Goal: Task Accomplishment & Management: Manage account settings

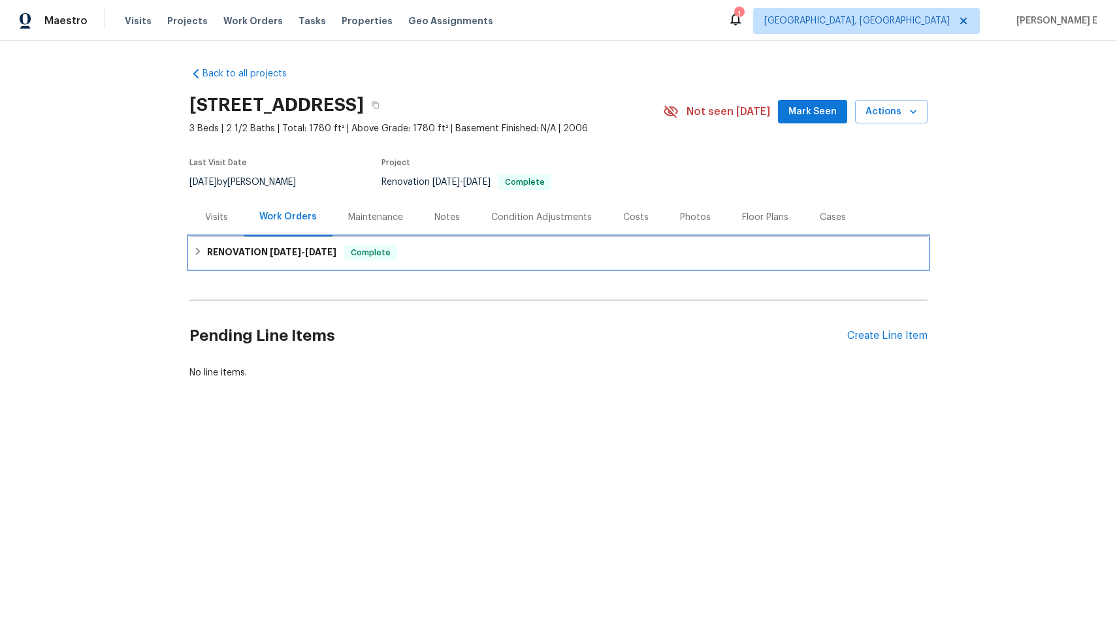
click at [328, 249] on span "9/30/25" at bounding box center [320, 252] width 31 height 9
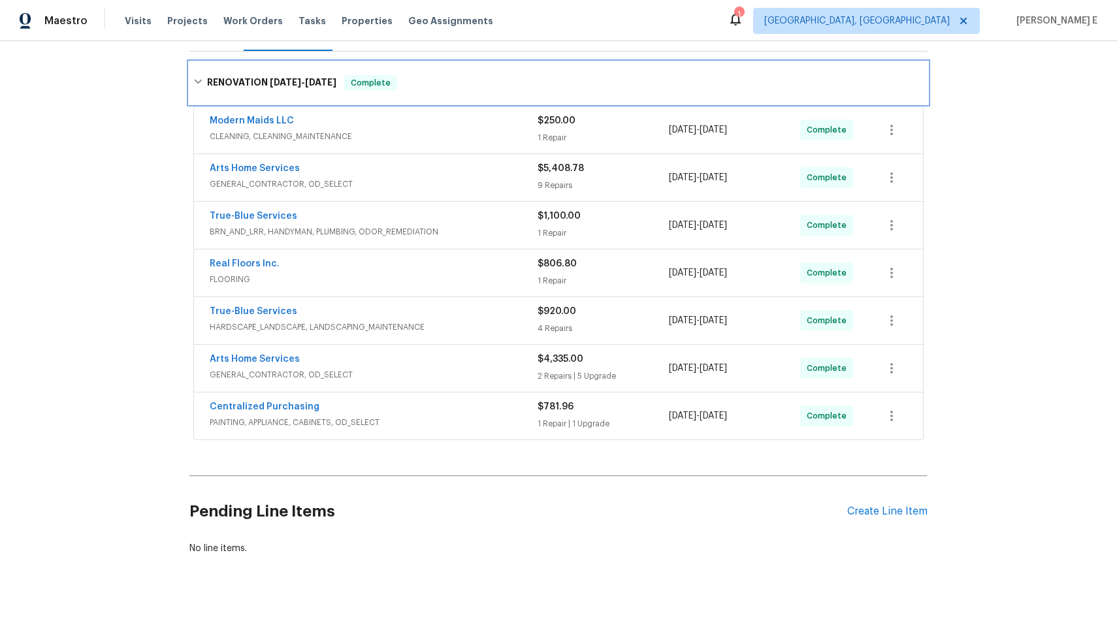
scroll to position [180, 0]
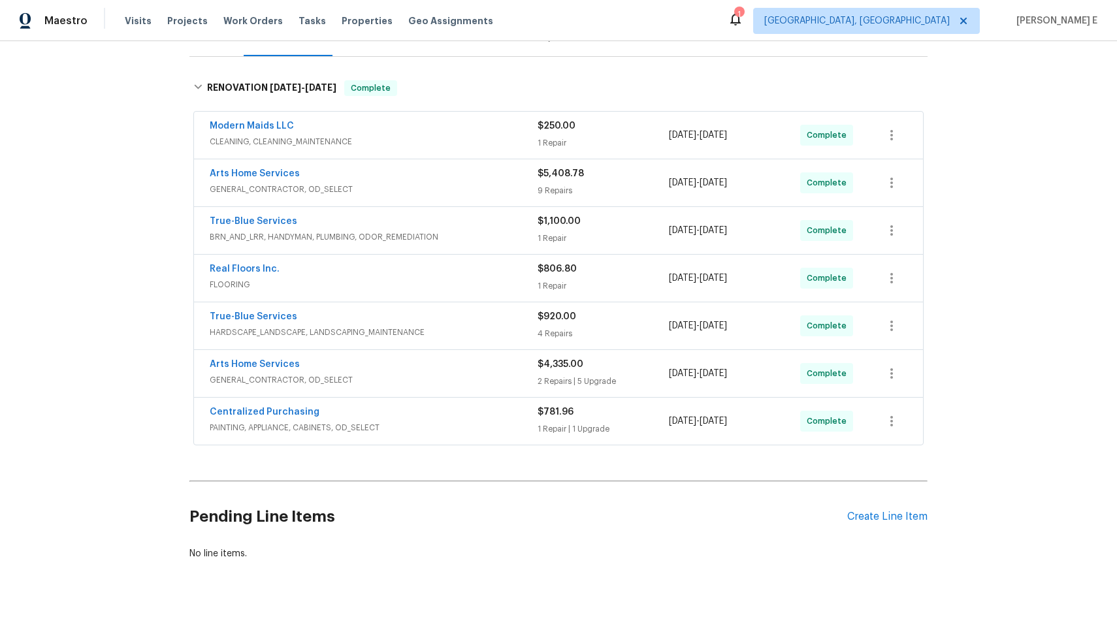
click at [387, 436] on div "Centralized Purchasing PAINTING, APPLIANCE, CABINETS, OD_SELECT" at bounding box center [374, 421] width 328 height 31
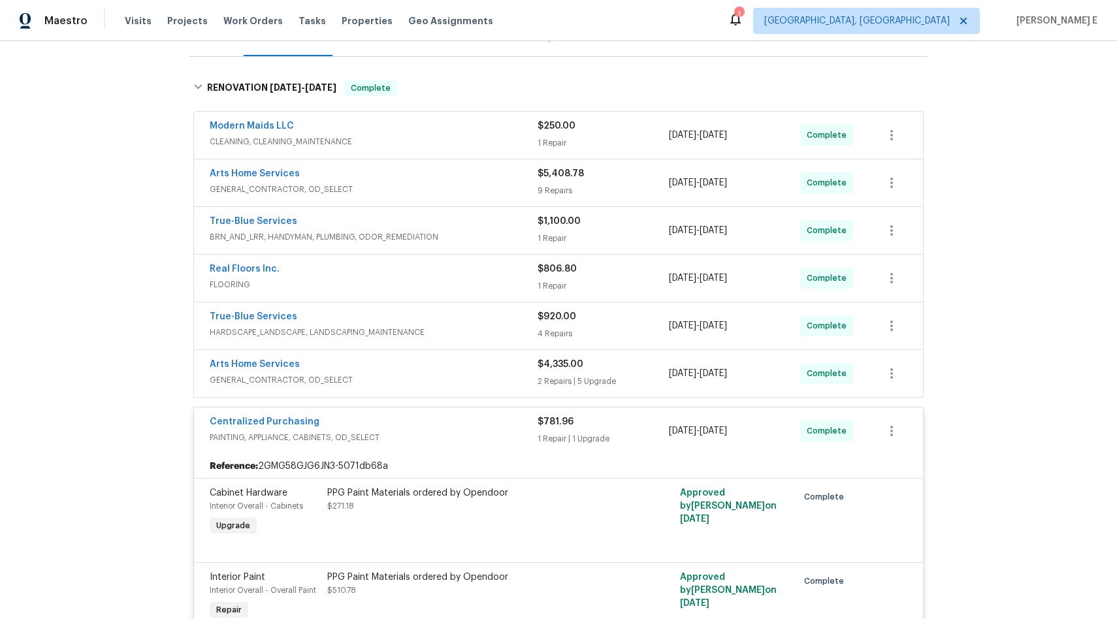
click at [391, 383] on span "GENERAL_CONTRACTOR, OD_SELECT" at bounding box center [374, 380] width 328 height 13
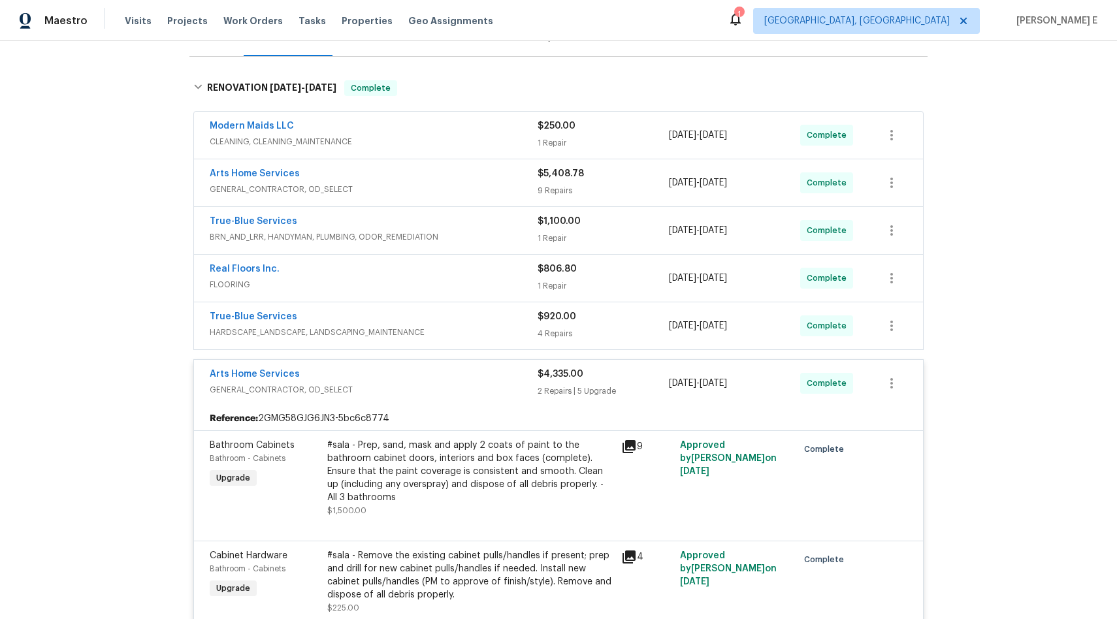
click at [393, 319] on div "True-Blue Services" at bounding box center [374, 318] width 328 height 16
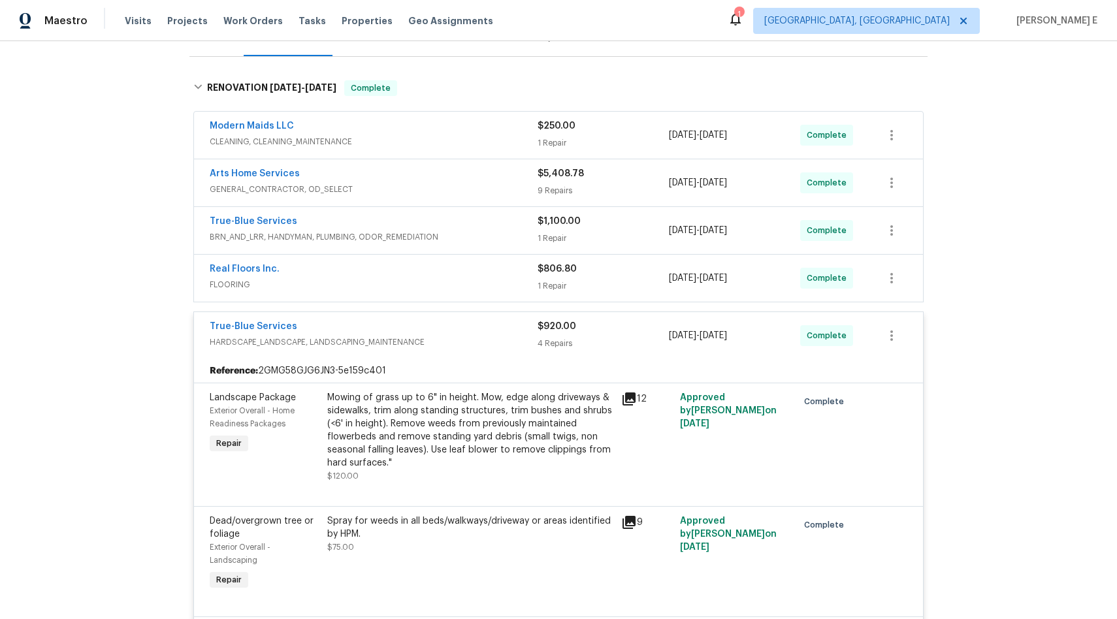
click at [398, 286] on span "FLOORING" at bounding box center [374, 284] width 328 height 13
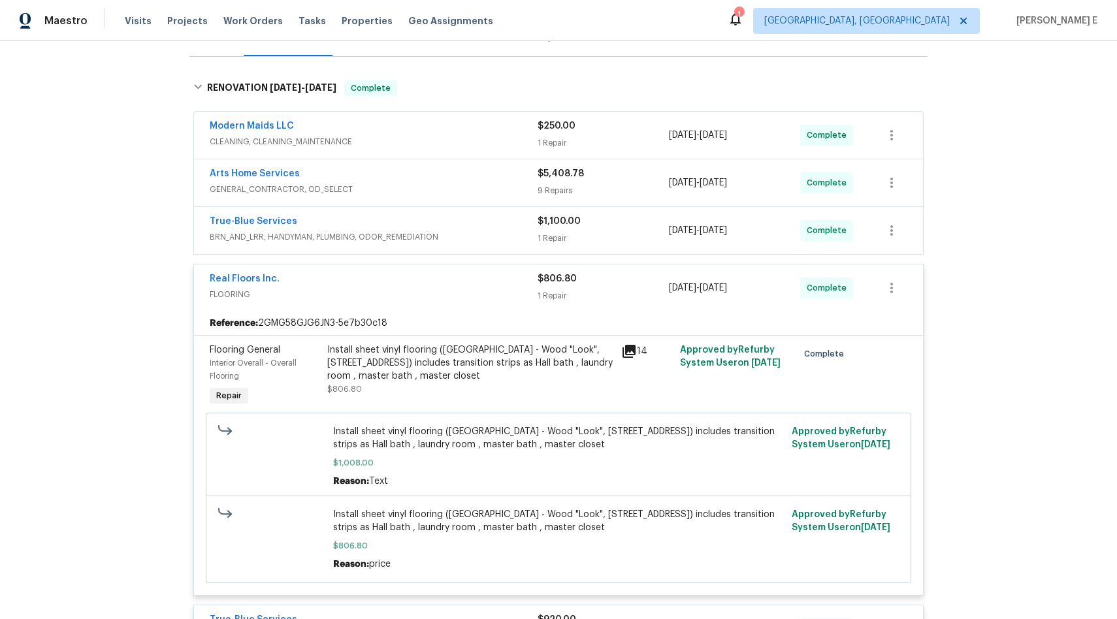
click at [404, 221] on div "True-Blue Services" at bounding box center [374, 223] width 328 height 16
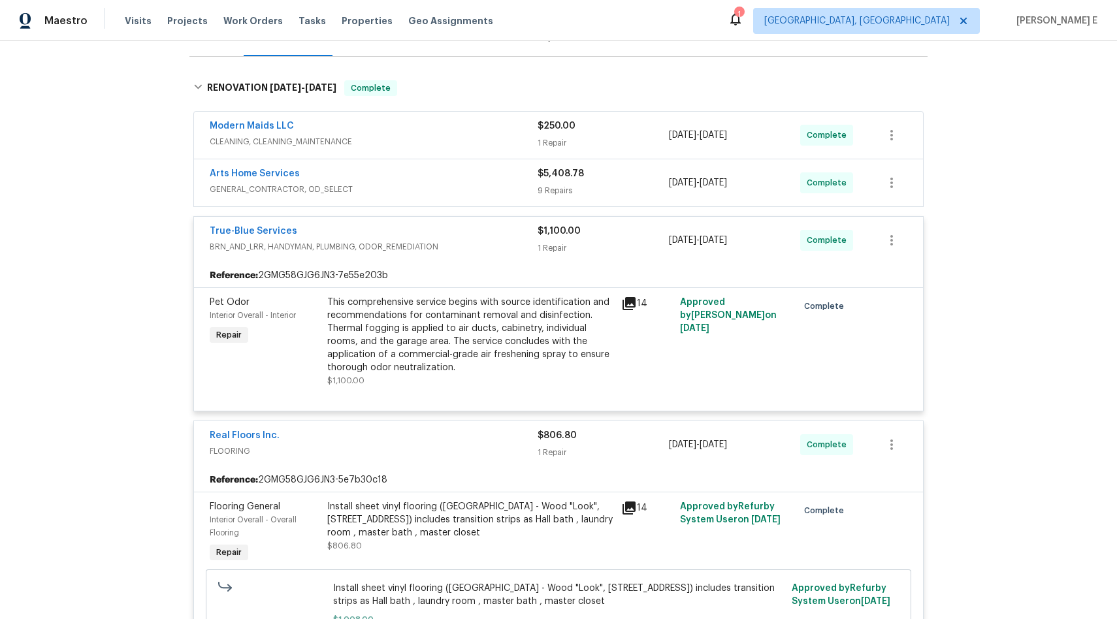
click at [404, 187] on span "GENERAL_CONTRACTOR, OD_SELECT" at bounding box center [374, 189] width 328 height 13
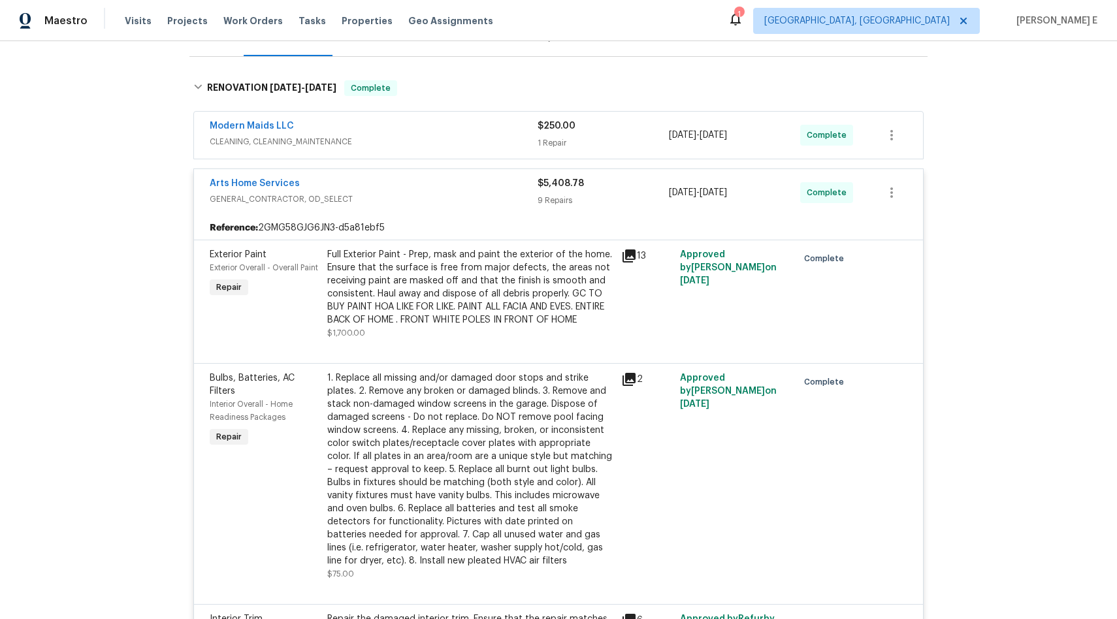
click at [410, 146] on span "CLEANING, CLEANING_MAINTENANCE" at bounding box center [374, 141] width 328 height 13
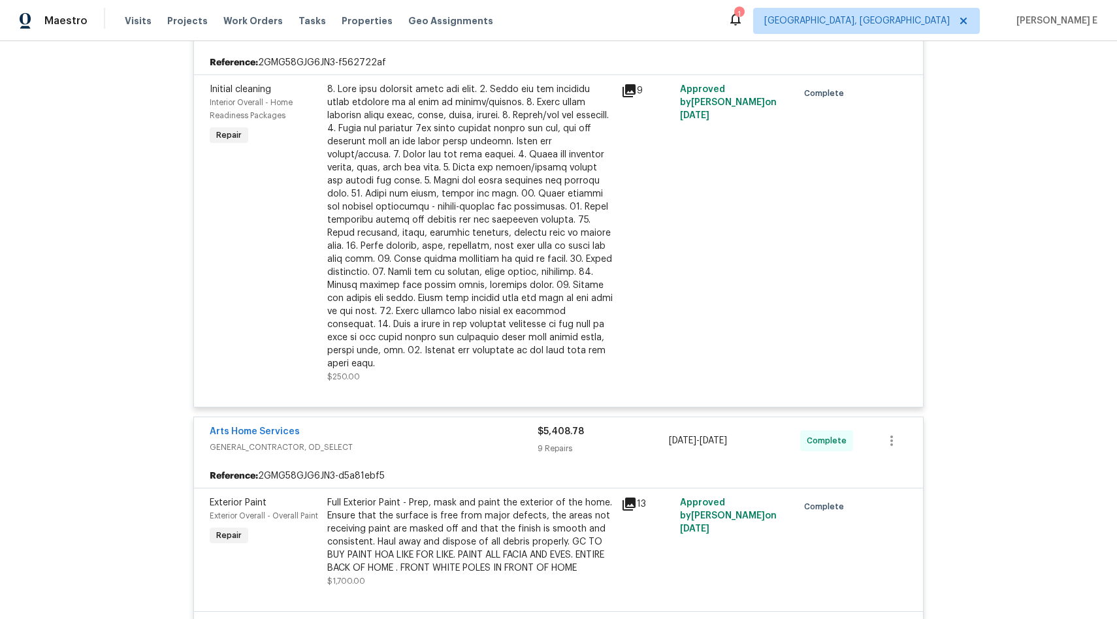
scroll to position [327, 0]
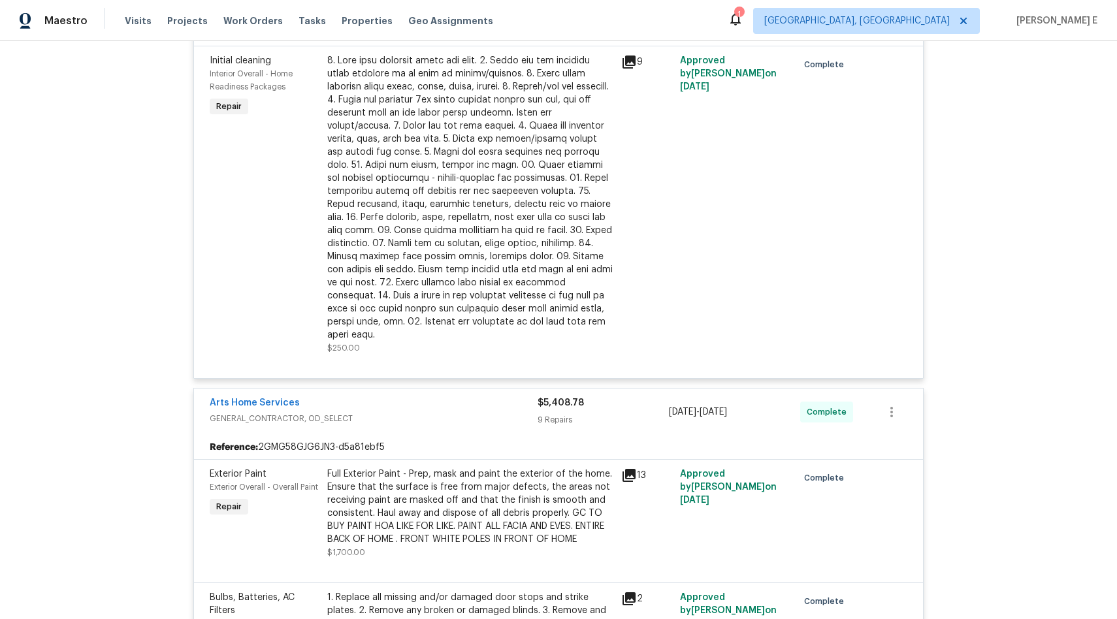
click at [530, 495] on div "Full Exterior Paint - Prep, mask and paint the exterior of the home. Ensure tha…" at bounding box center [470, 507] width 286 height 78
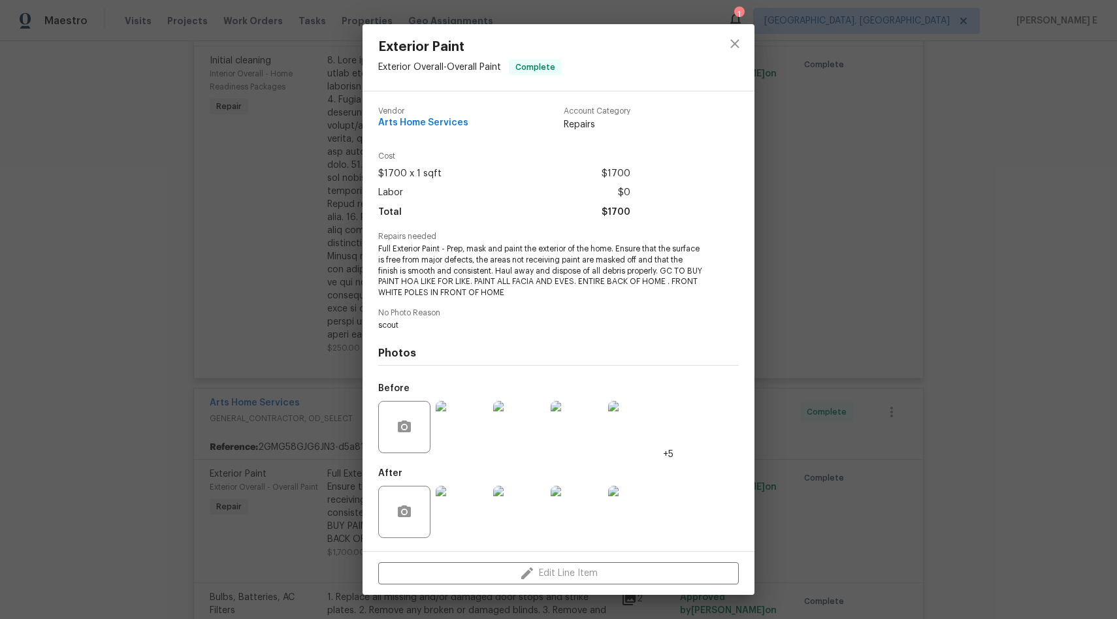
click at [474, 513] on img at bounding box center [462, 512] width 52 height 52
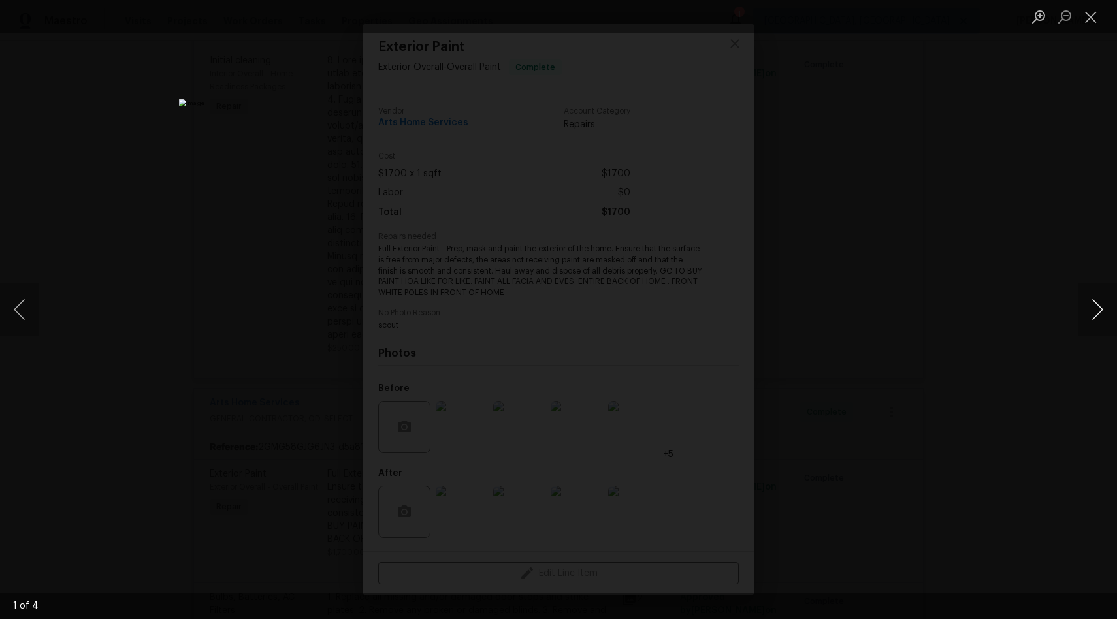
click at [1095, 301] on button "Next image" at bounding box center [1097, 309] width 39 height 52
click at [19, 307] on button "Previous image" at bounding box center [19, 309] width 39 height 52
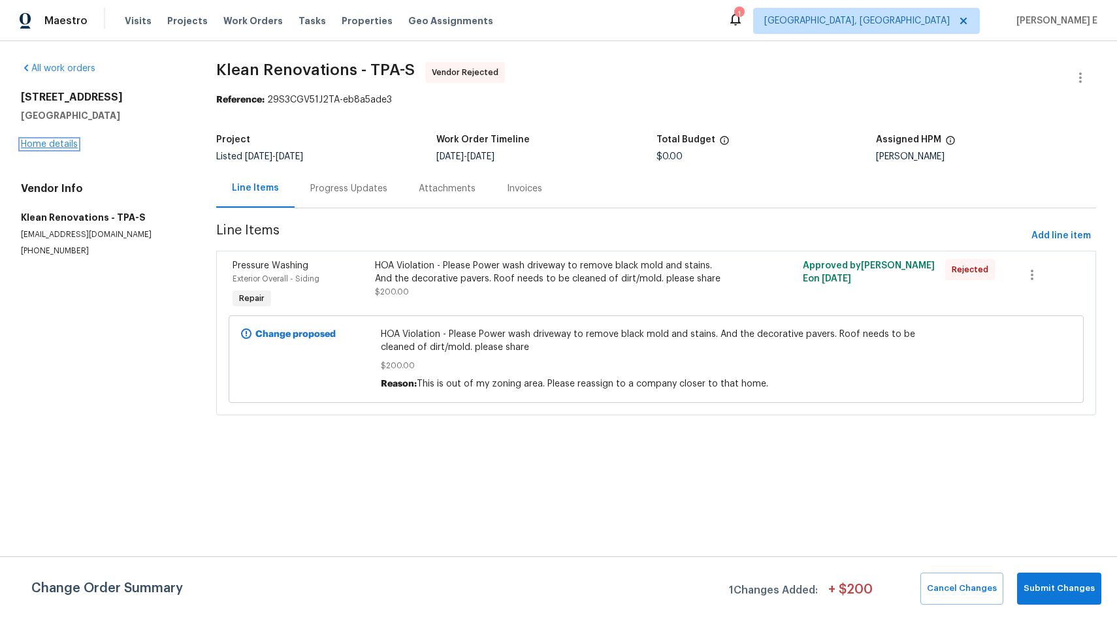
click at [46, 146] on link "Home details" at bounding box center [49, 144] width 57 height 9
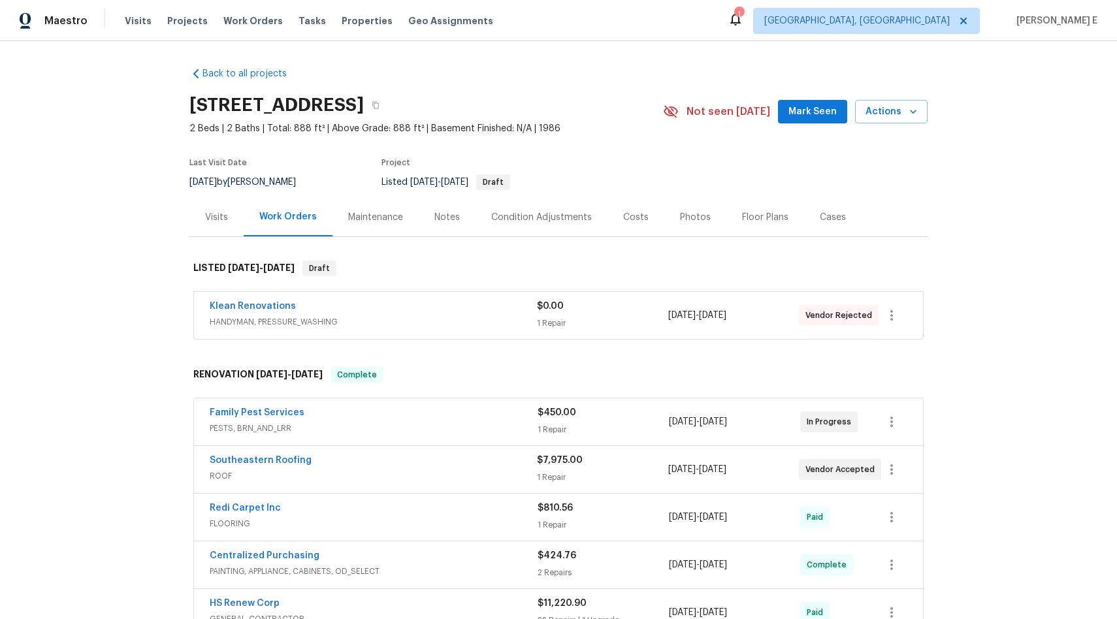
click at [600, 320] on div "1 Repair" at bounding box center [602, 323] width 131 height 13
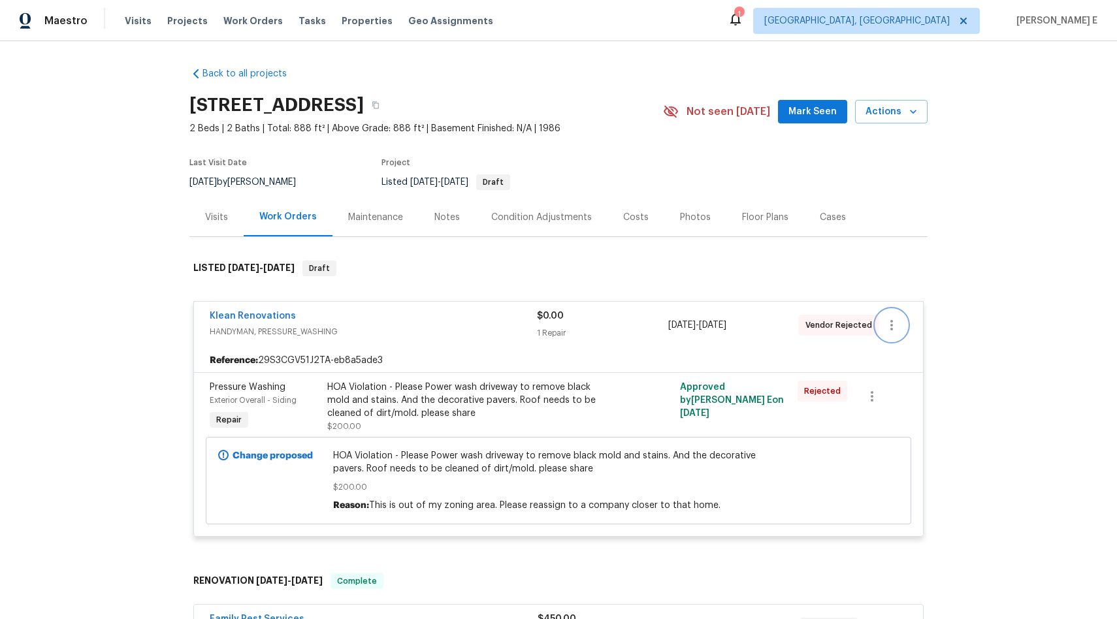
click at [892, 321] on icon "button" at bounding box center [892, 325] width 16 height 16
click at [916, 389] on li "Delete" at bounding box center [941, 390] width 141 height 22
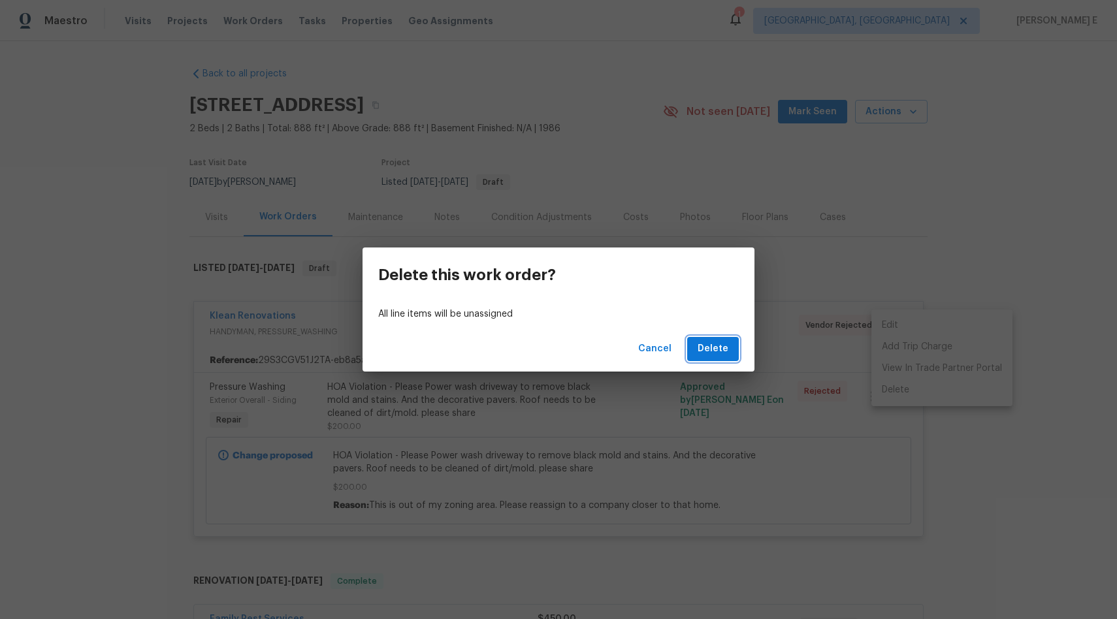
click at [722, 350] on span "Delete" at bounding box center [713, 349] width 31 height 16
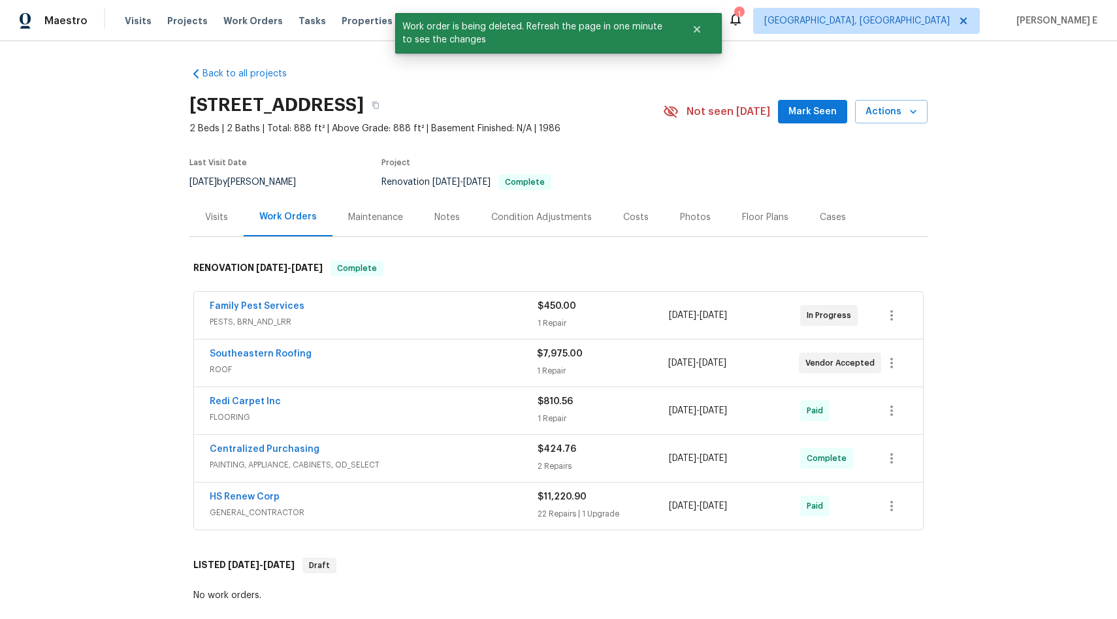
click at [997, 218] on div "Back to all projects 12507 Glendale Ct, Hudson, FL 34669 2 Beds | 2 Baths | Tot…" at bounding box center [558, 330] width 1117 height 578
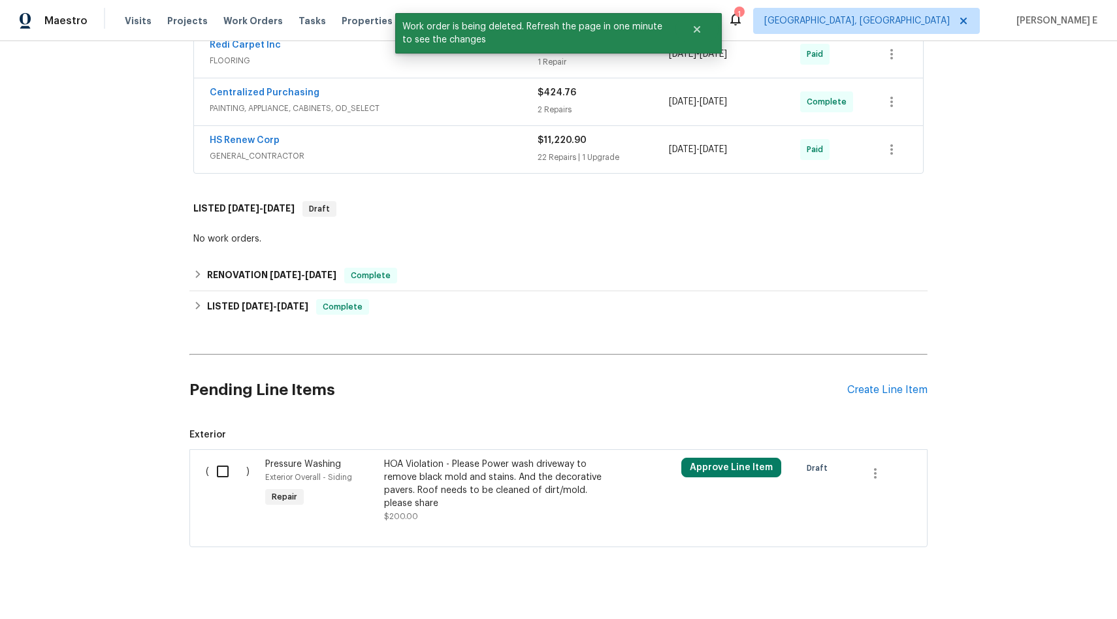
scroll to position [383, 0]
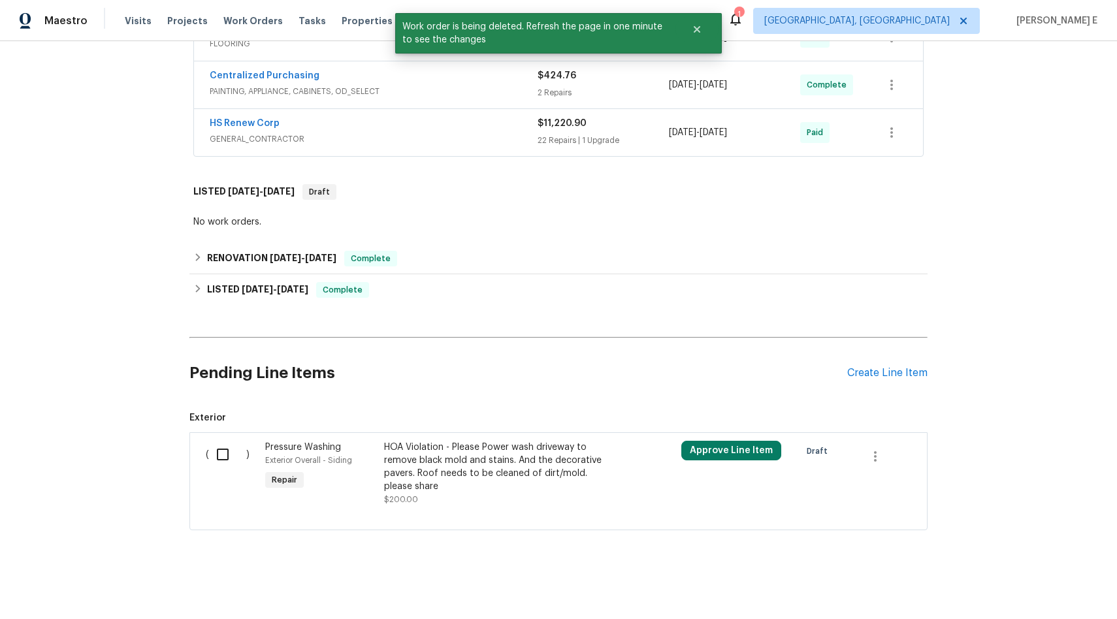
click at [218, 443] on input "checkbox" at bounding box center [227, 454] width 37 height 27
checkbox input "true"
click at [1052, 586] on span "Create Work Order" at bounding box center [1042, 587] width 87 height 16
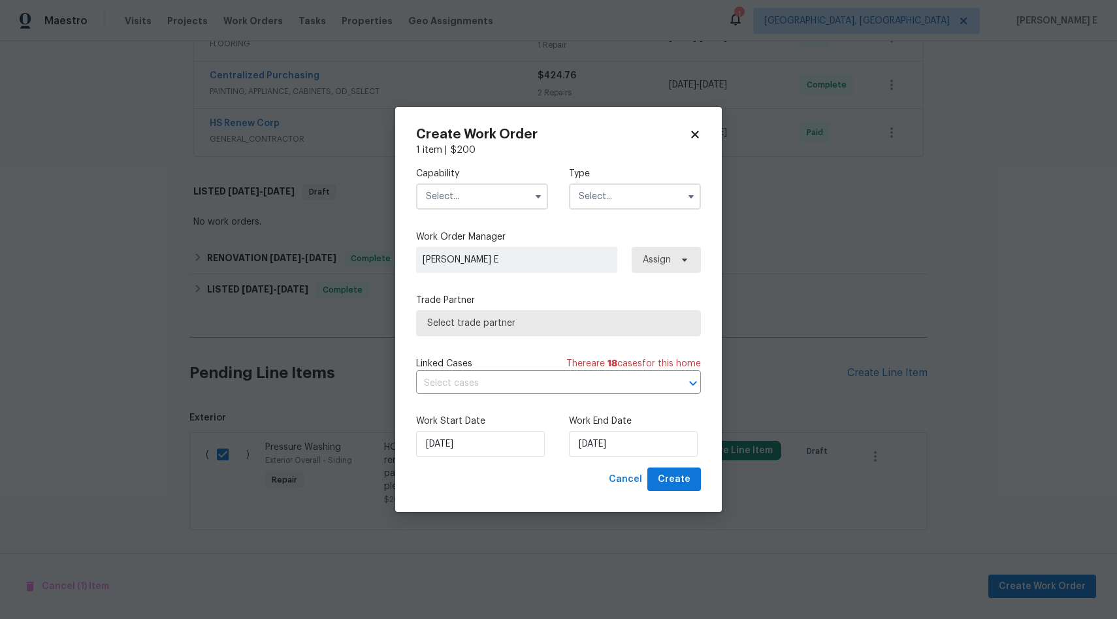
click at [513, 185] on input "text" at bounding box center [482, 197] width 132 height 26
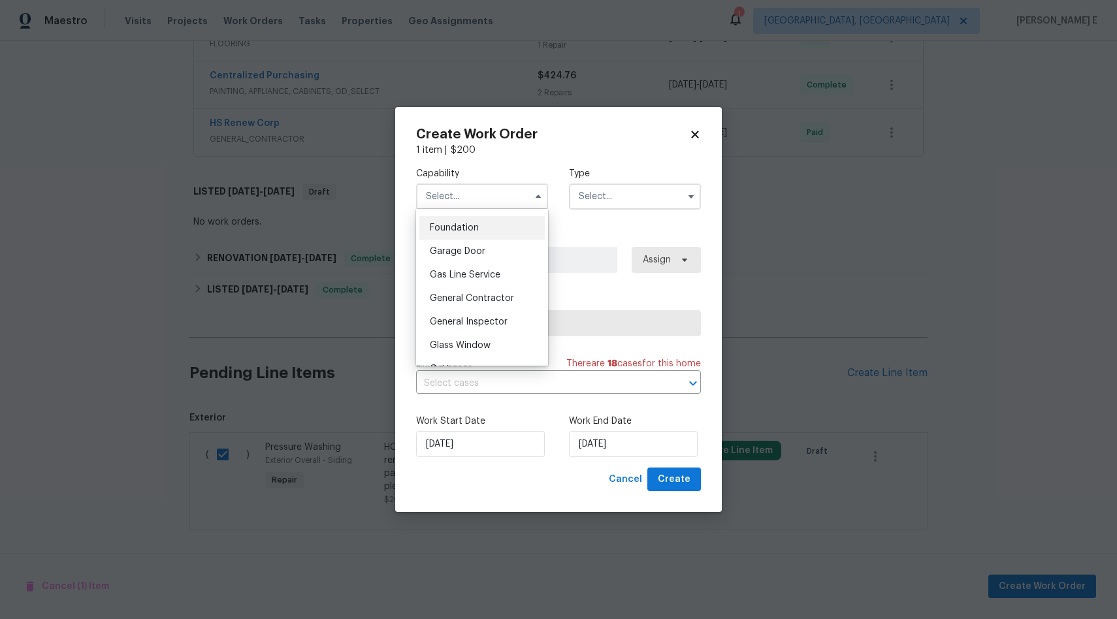
scroll to position [551, 0]
click at [487, 302] on span "General Contractor" at bounding box center [472, 297] width 84 height 9
type input "General Contractor"
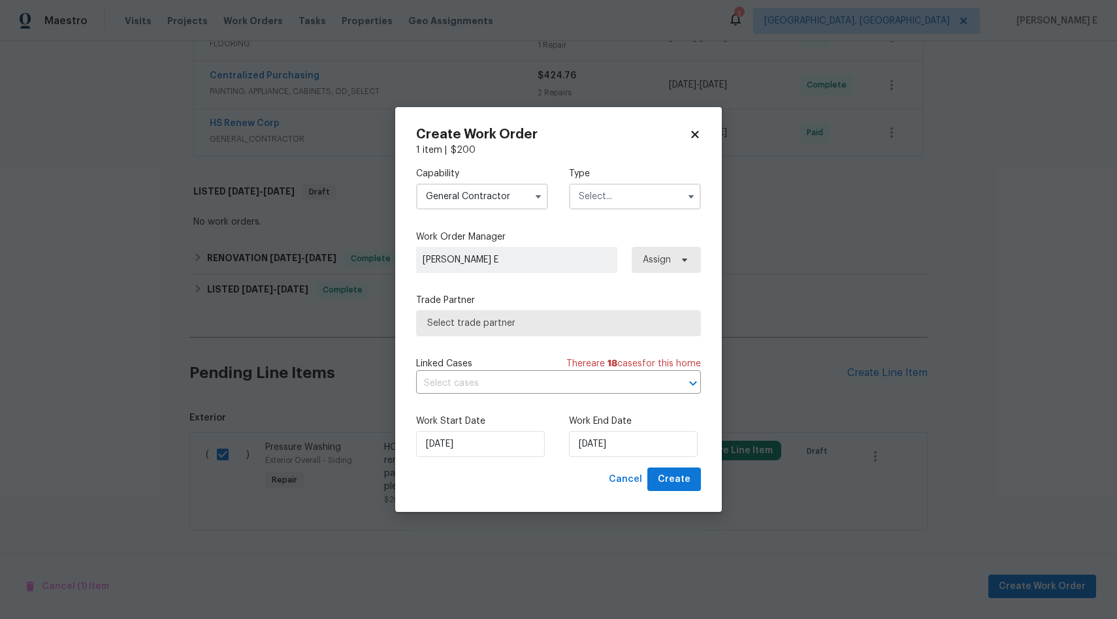
click at [641, 191] on input "text" at bounding box center [635, 197] width 132 height 26
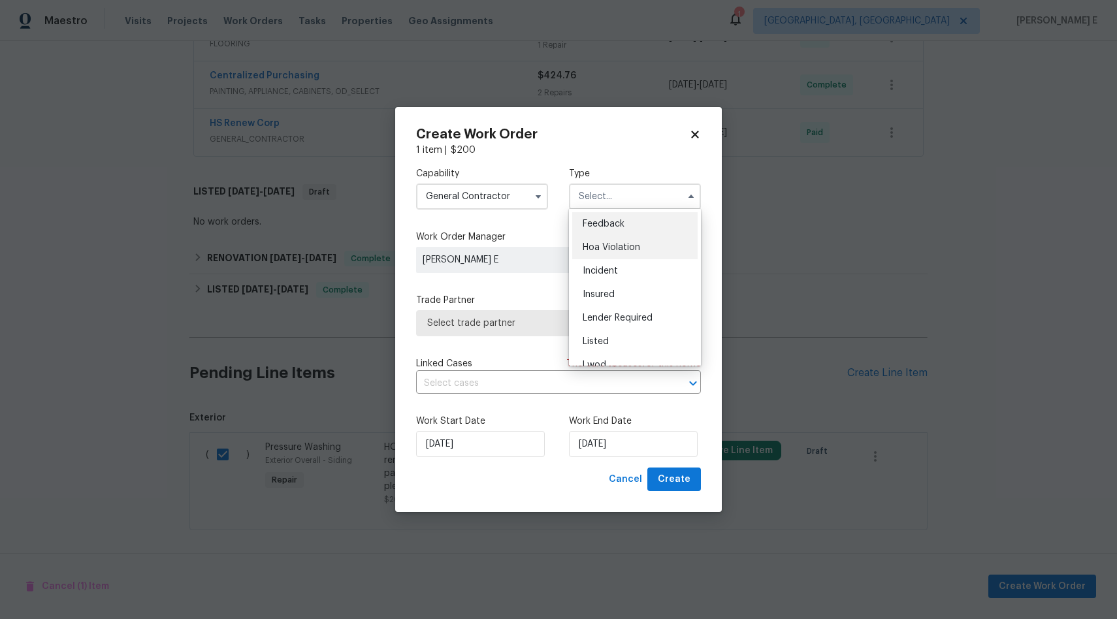
click at [648, 240] on div "Hoa Violation" at bounding box center [634, 248] width 125 height 24
type input "Hoa Violation"
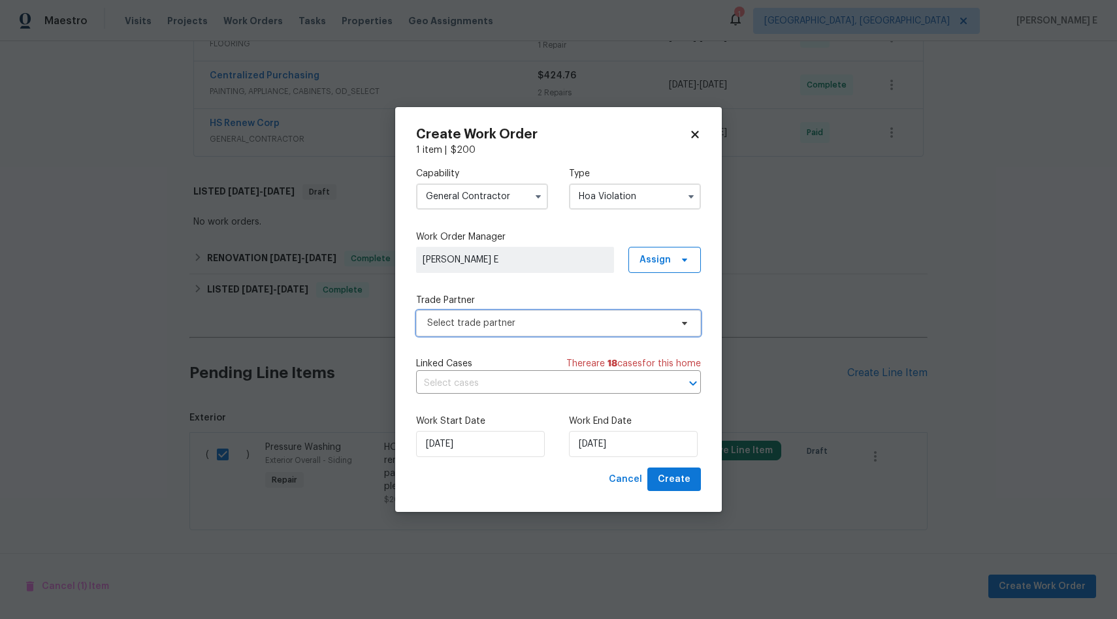
click at [541, 320] on span "Select trade partner" at bounding box center [549, 323] width 244 height 13
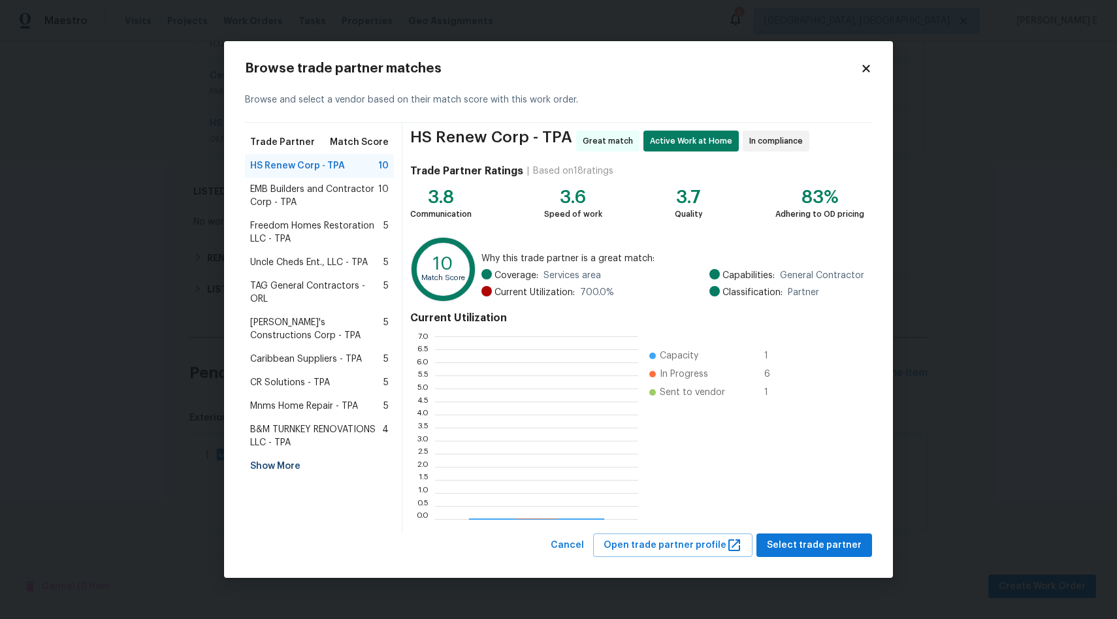
scroll to position [173, 193]
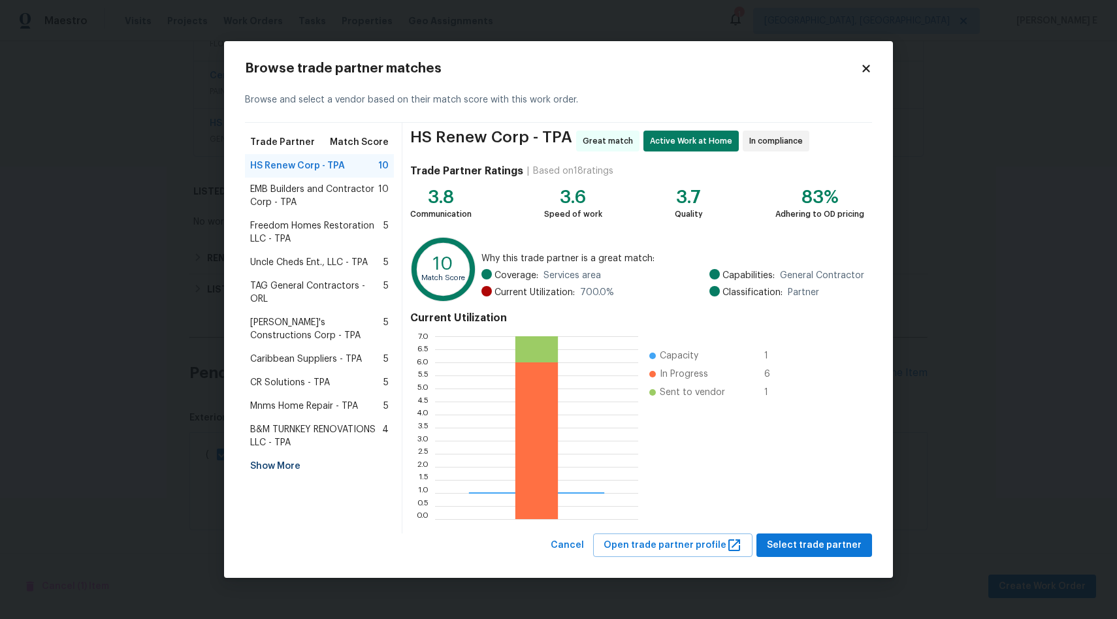
click at [371, 193] on span "EMB Builders and Contractor Corp - TPA" at bounding box center [314, 196] width 128 height 26
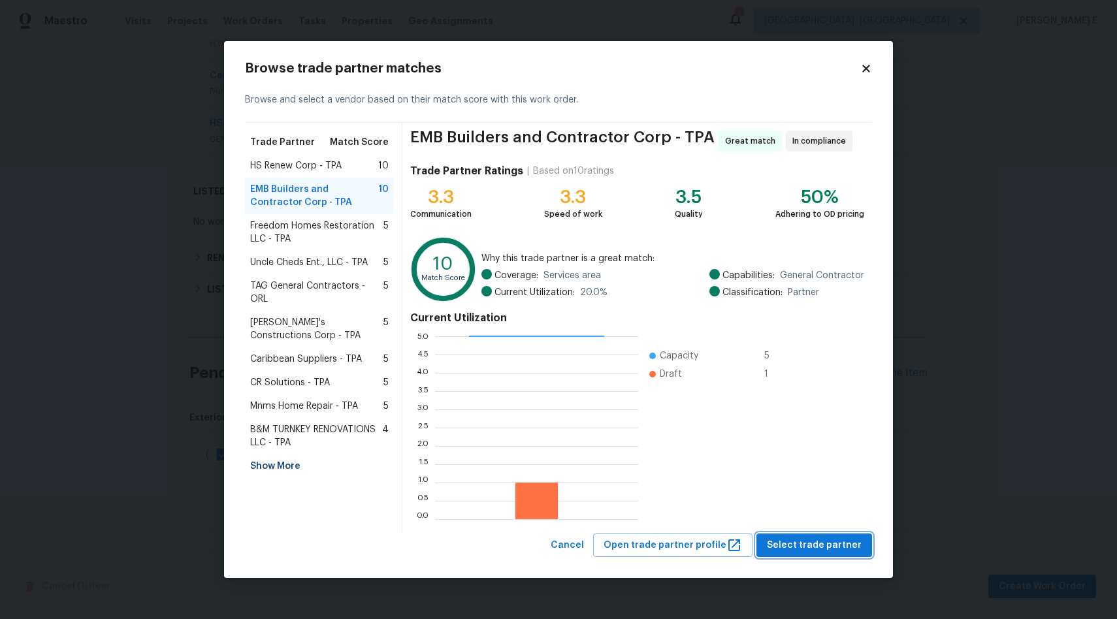
click at [809, 552] on span "Select trade partner" at bounding box center [814, 546] width 95 height 16
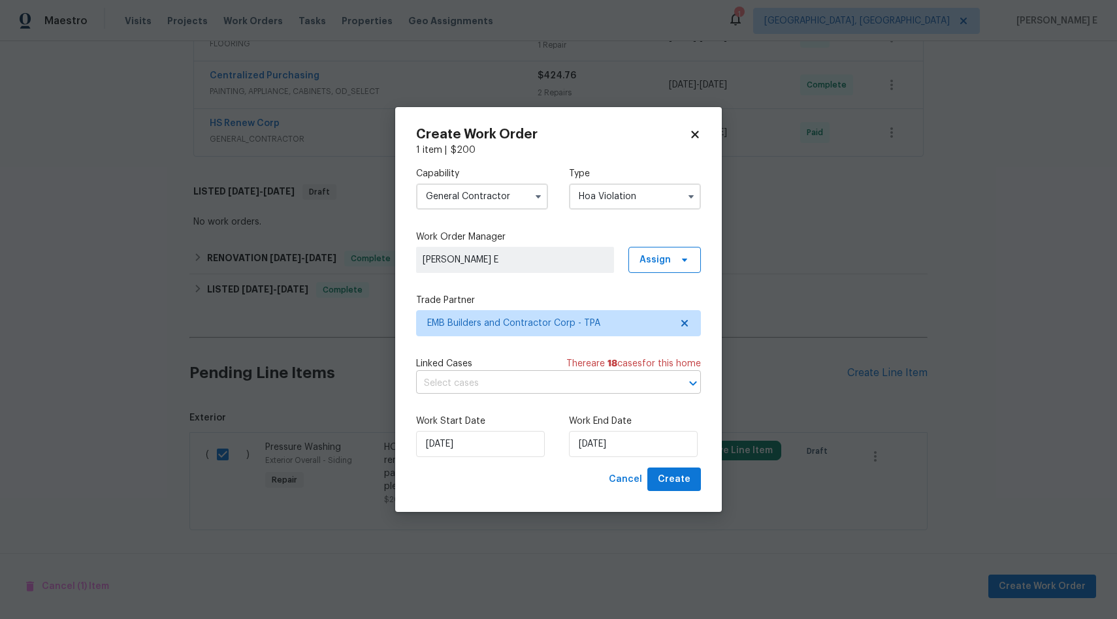
click at [545, 378] on input "text" at bounding box center [540, 384] width 248 height 20
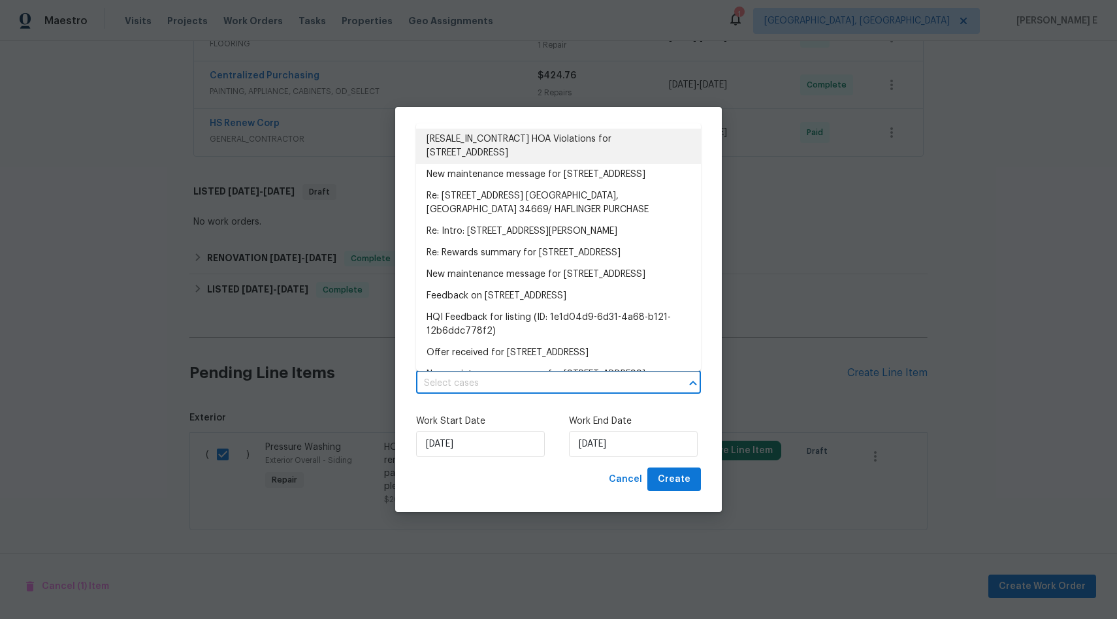
click at [459, 145] on li "[RESALE_IN_CONTRACT] HOA Violations for 12507 Glendale Ct, Hudson, FL 34669" at bounding box center [558, 146] width 285 height 35
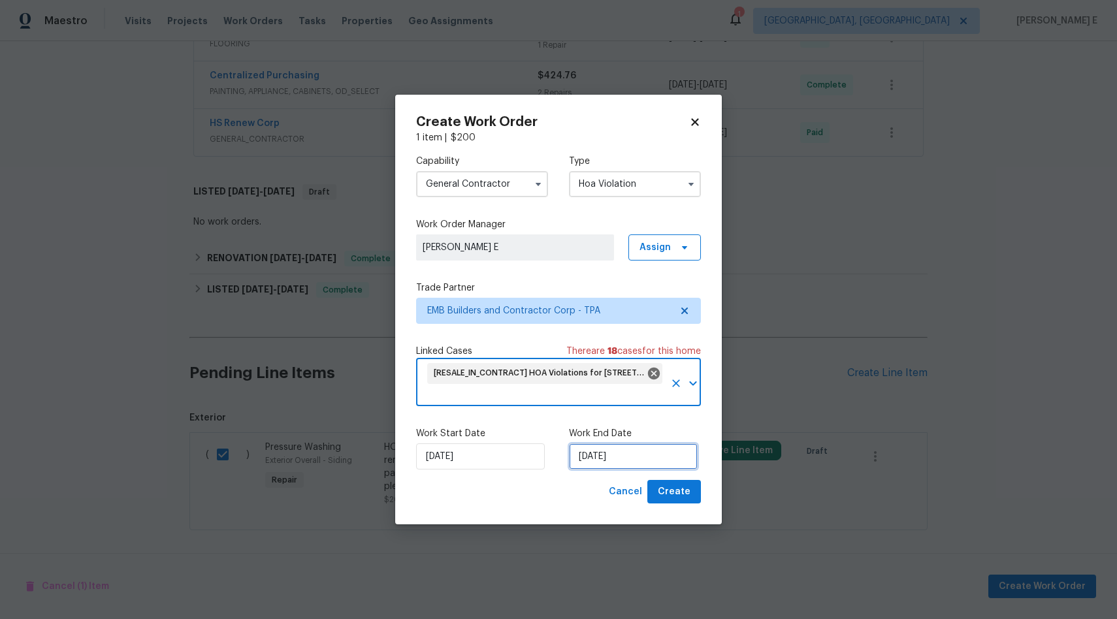
click at [603, 453] on input "03/10/2025" at bounding box center [633, 456] width 129 height 26
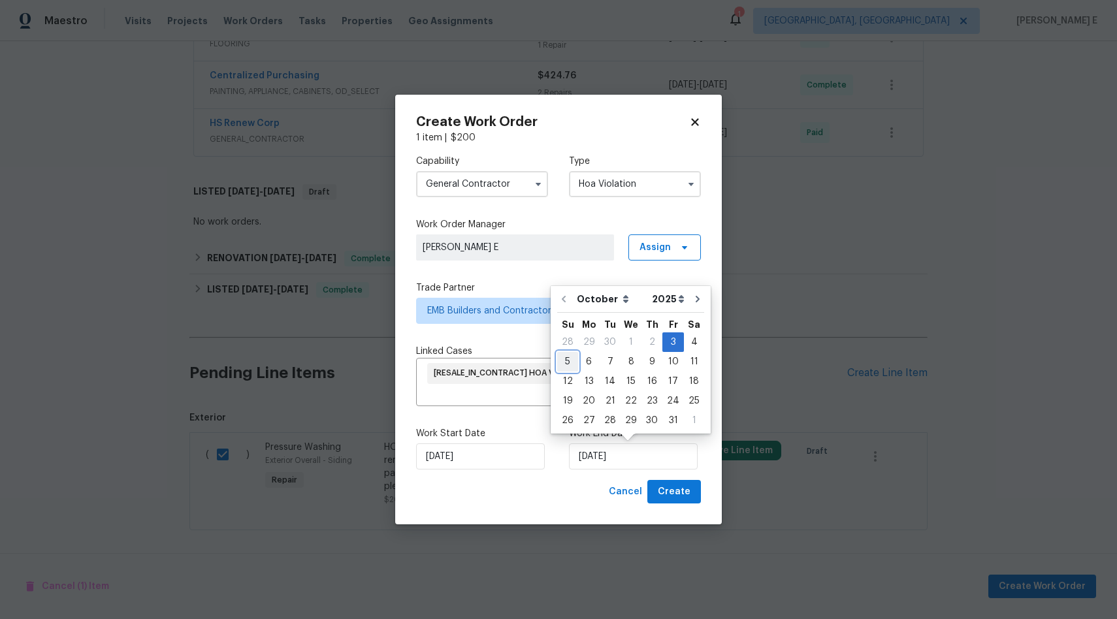
click at [568, 359] on div "5" at bounding box center [567, 362] width 21 height 18
type input "05/10/2025"
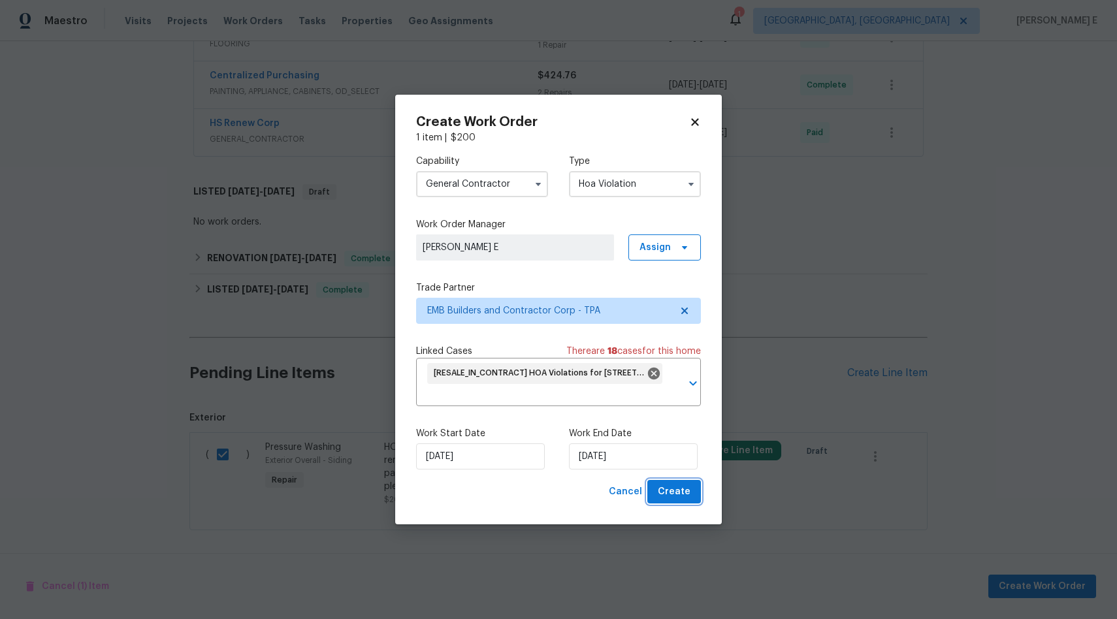
click at [671, 493] on span "Create" at bounding box center [674, 492] width 33 height 16
checkbox input "false"
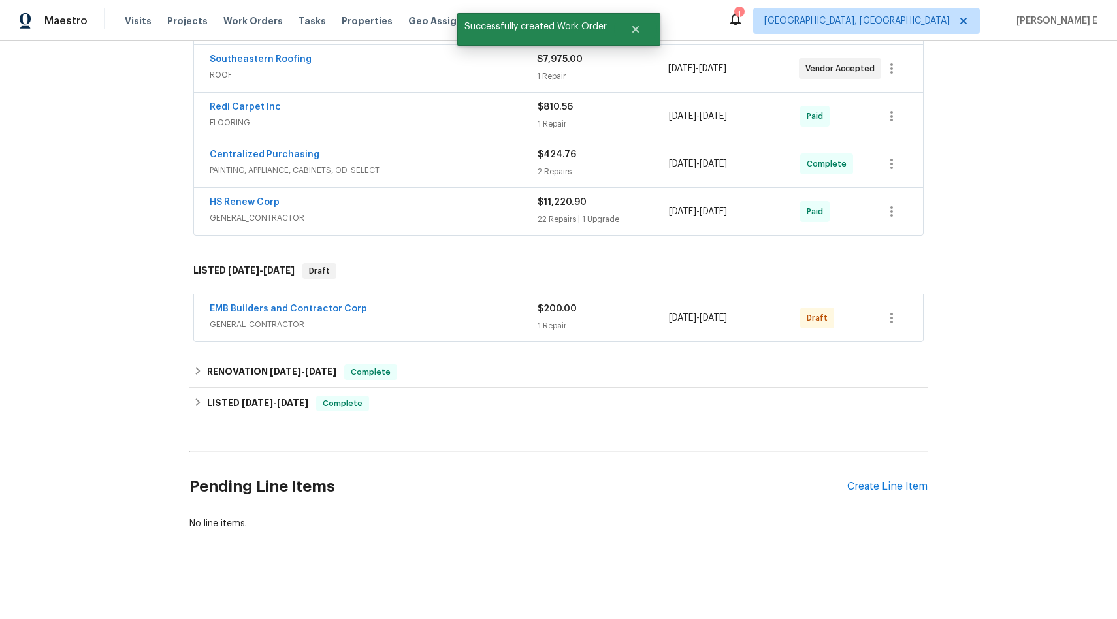
click at [754, 530] on div "Back to all projects 12507 Glendale Ct, Hudson, FL 34669 2 Beds | 2 Baths | Tot…" at bounding box center [558, 151] width 738 height 779
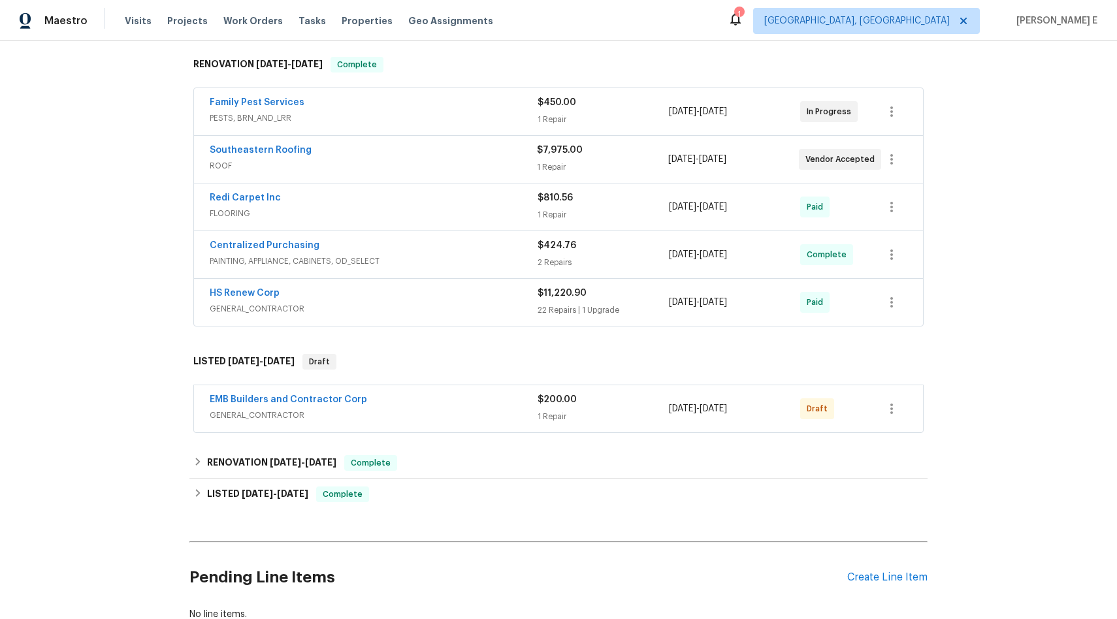
scroll to position [225, 0]
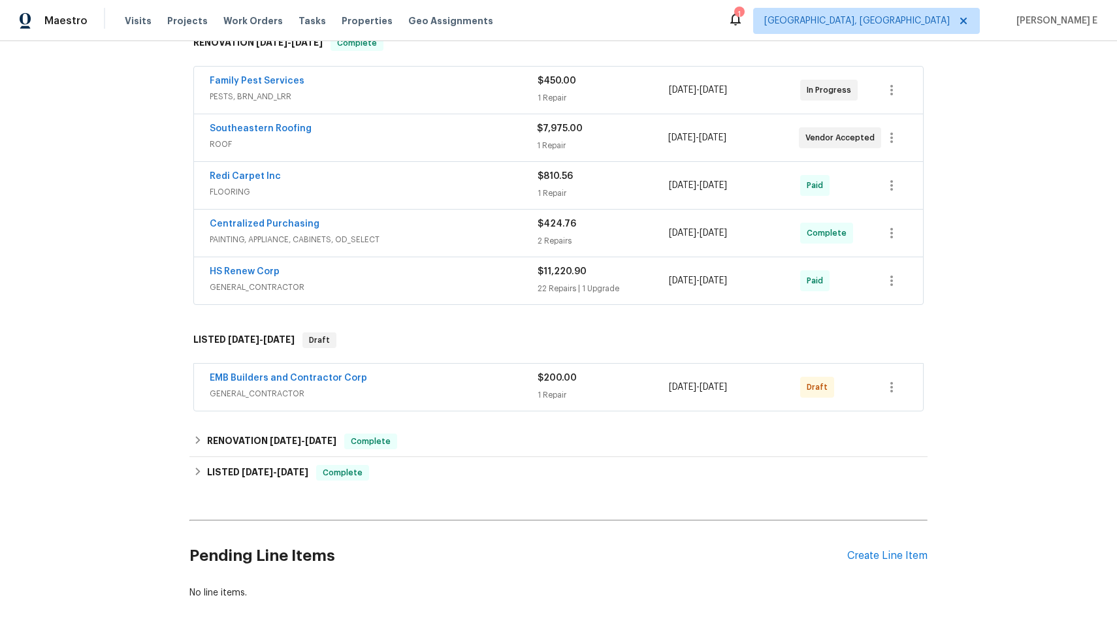
click at [625, 387] on div "$200.00 1 Repair" at bounding box center [603, 387] width 131 height 31
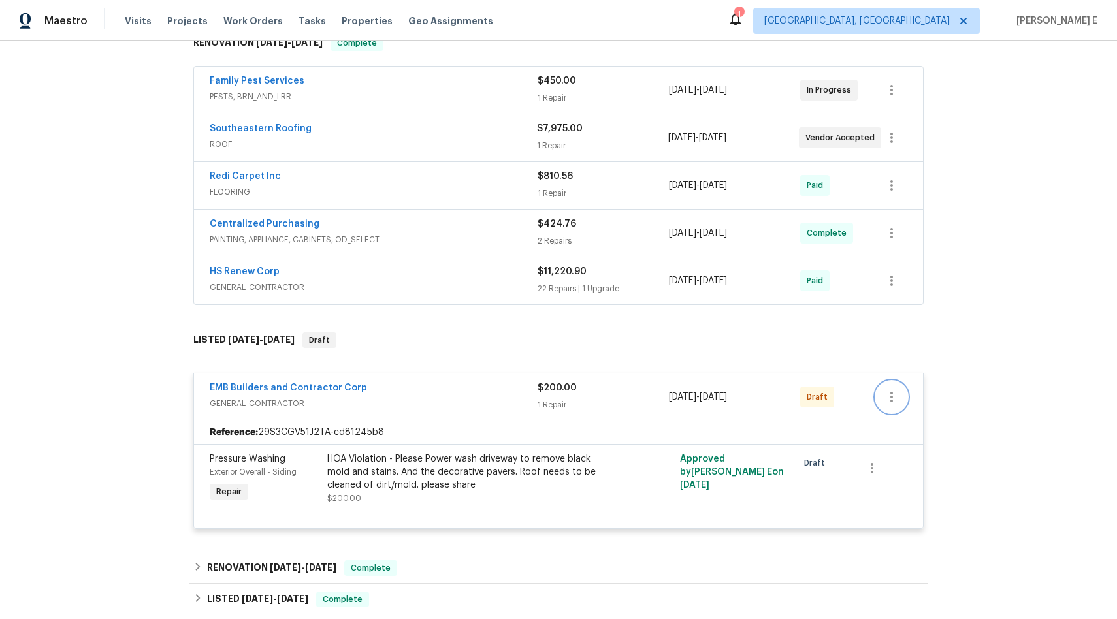
click at [889, 402] on icon "button" at bounding box center [892, 397] width 16 height 16
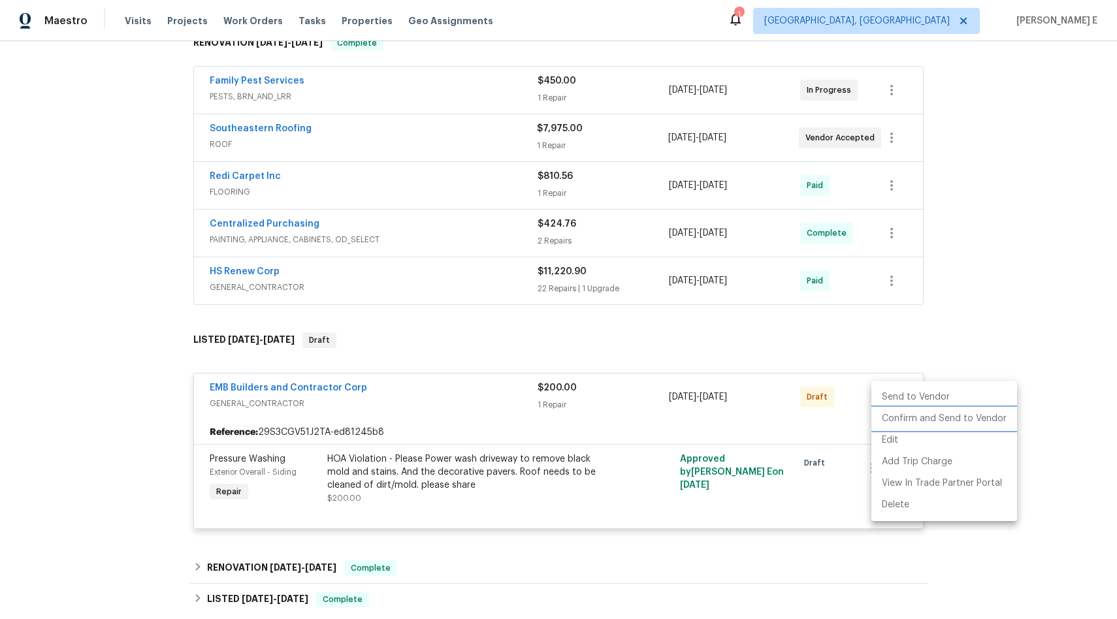
click at [920, 421] on li "Confirm and Send to Vendor" at bounding box center [944, 419] width 146 height 22
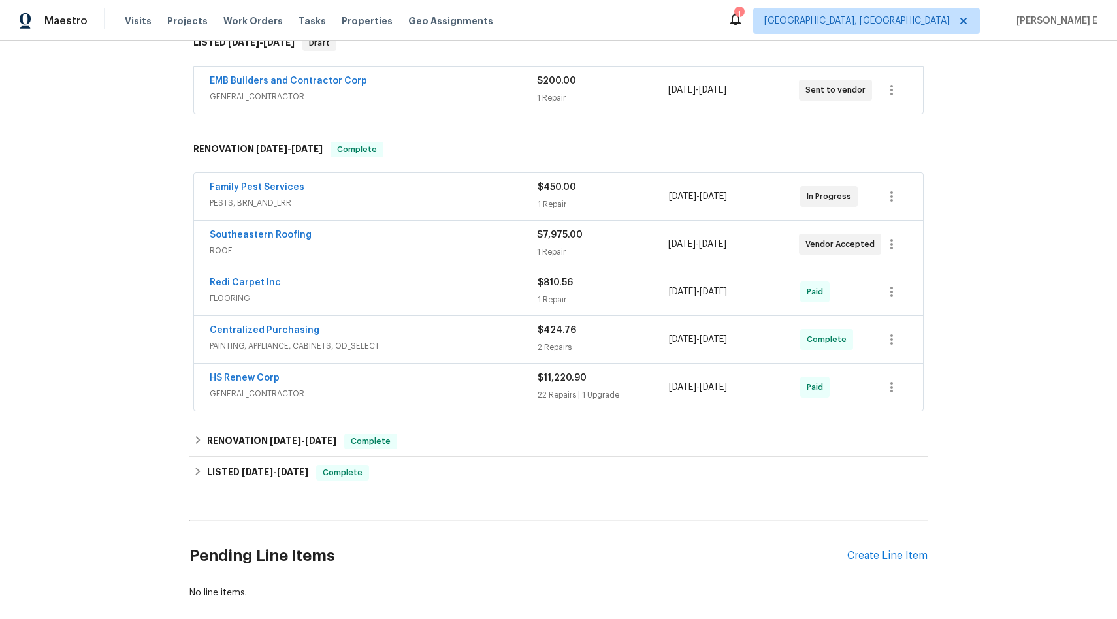
click at [1056, 291] on div "Back to all projects [STREET_ADDRESS] 2 Beds | 2 Baths | Total: 888 ft² | Above…" at bounding box center [558, 330] width 1117 height 578
drag, startPoint x: 363, startPoint y: 81, endPoint x: 200, endPoint y: 78, distance: 162.7
click at [200, 78] on div "EMB Builders and Contractor Corp GENERAL_CONTRACTOR $200.00 1 Repair [DATE] - […" at bounding box center [558, 90] width 729 height 47
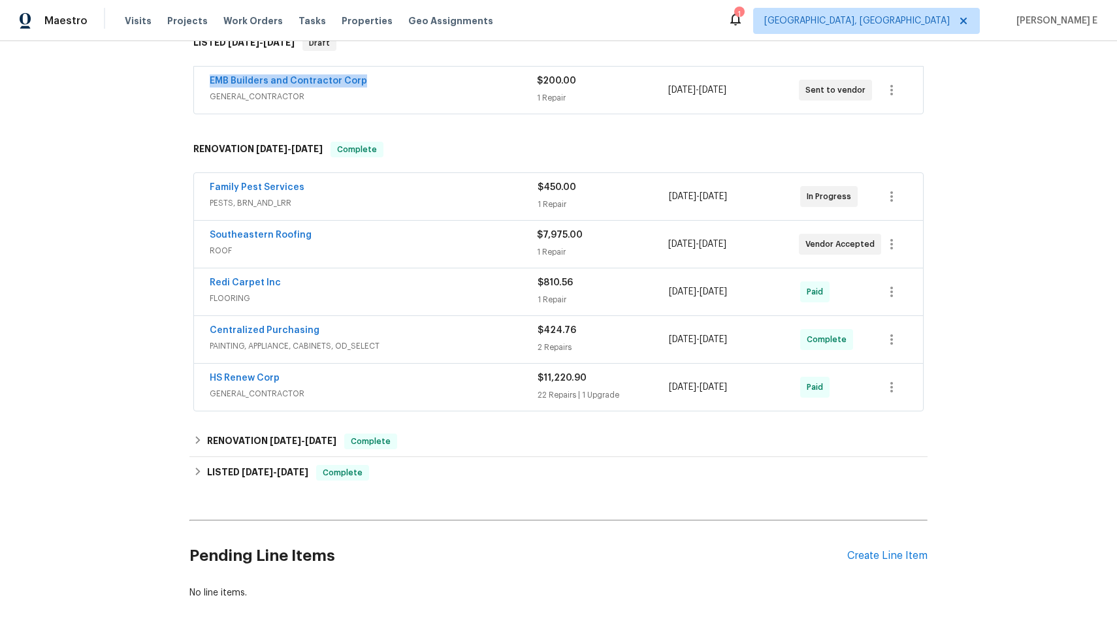
copy link "EMB Builders and Contractor Corp"
